Goal: Task Accomplishment & Management: Use online tool/utility

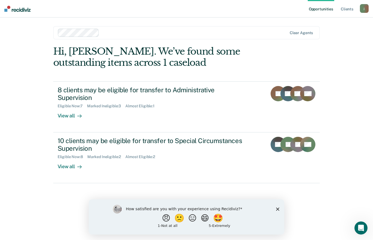
click at [71, 117] on div "View all" at bounding box center [73, 113] width 31 height 11
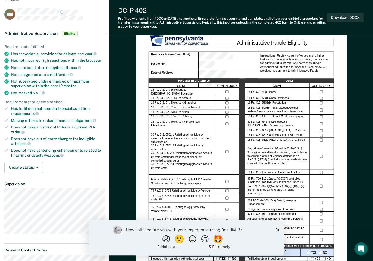
scroll to position [28, 0]
